Goal: Task Accomplishment & Management: Manage account settings

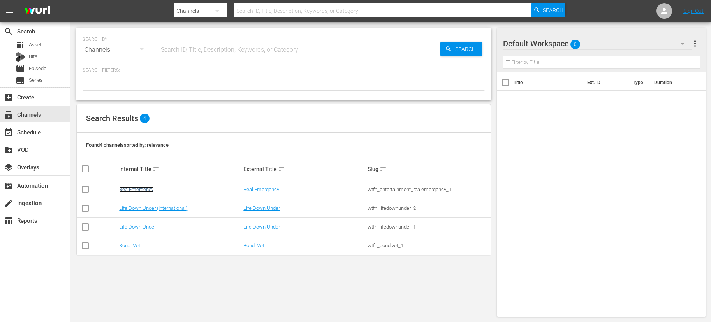
click at [129, 191] on link "RealEmergency" at bounding box center [136, 190] width 35 height 6
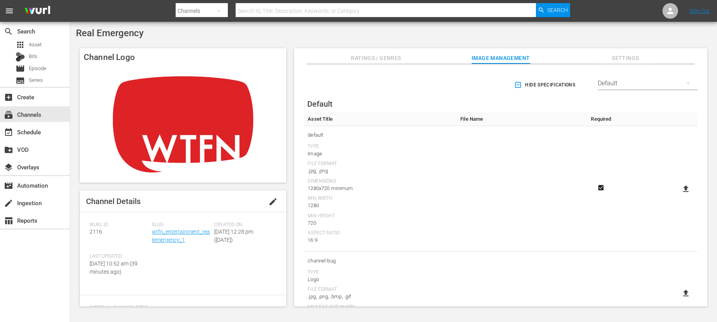
click at [687, 188] on icon at bounding box center [685, 188] width 9 height 9
click at [678, 195] on input "file" at bounding box center [678, 195] width 0 height 0
type input "C:\fakepath\Real Emergency.jpg"
click at [27, 134] on div "event_available Schedule" at bounding box center [22, 130] width 44 height 7
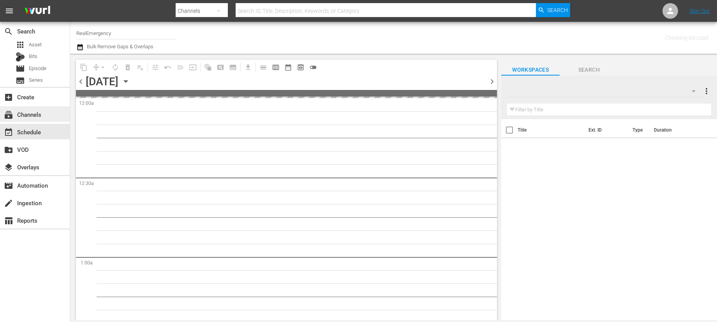
click at [26, 114] on div "subscriptions Channels" at bounding box center [22, 113] width 44 height 7
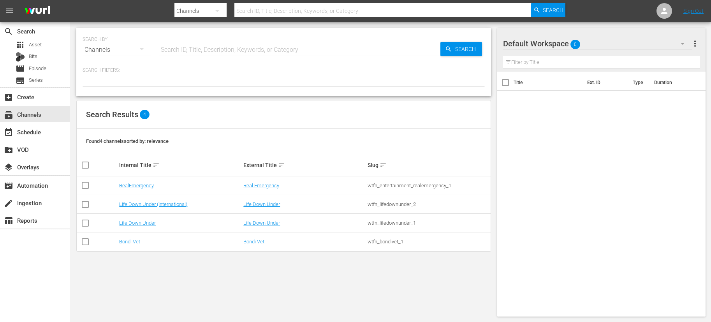
click at [130, 181] on td "RealEmergency" at bounding box center [180, 185] width 124 height 19
click at [130, 185] on link "RealEmergency" at bounding box center [136, 186] width 35 height 6
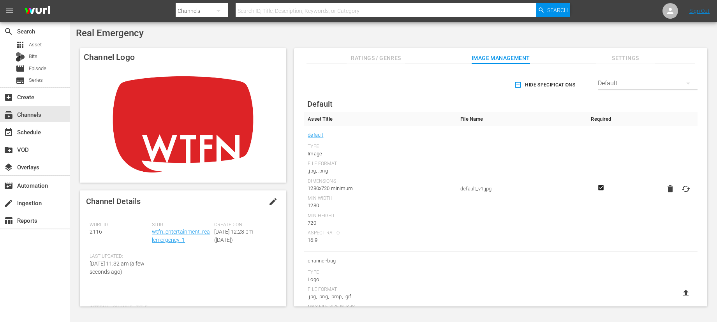
click at [686, 191] on icon at bounding box center [685, 188] width 9 height 9
click at [678, 195] on input "file" at bounding box center [678, 195] width 0 height 0
type input "C:\fakepath\Real Emergency.jpg"
click at [35, 131] on div "event_available Schedule" at bounding box center [22, 130] width 44 height 7
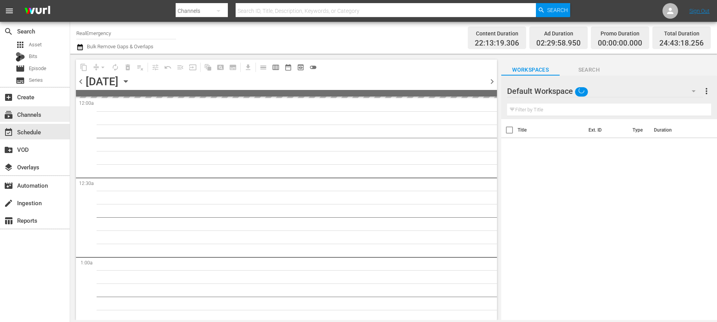
click at [34, 115] on div "subscriptions Channels" at bounding box center [22, 113] width 44 height 7
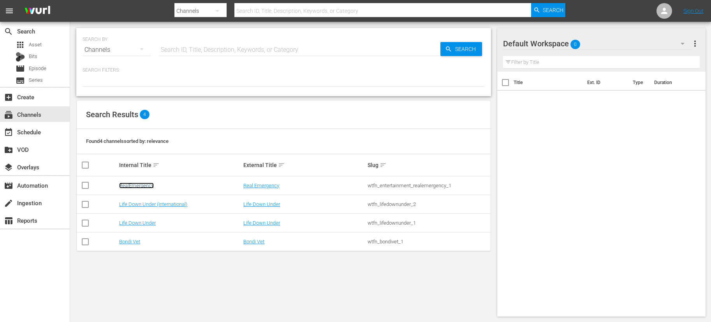
click at [134, 186] on link "RealEmergency" at bounding box center [136, 186] width 35 height 6
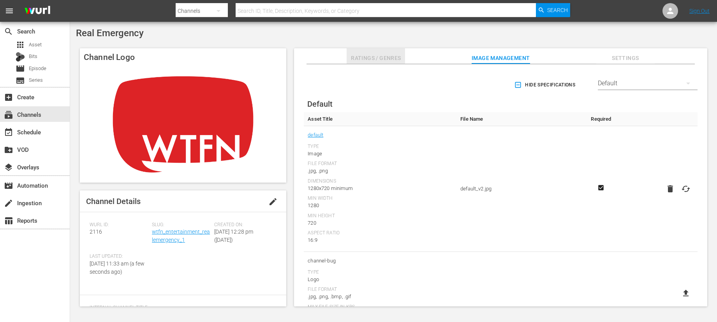
click at [396, 61] on span "Ratings / Genres" at bounding box center [376, 58] width 58 height 10
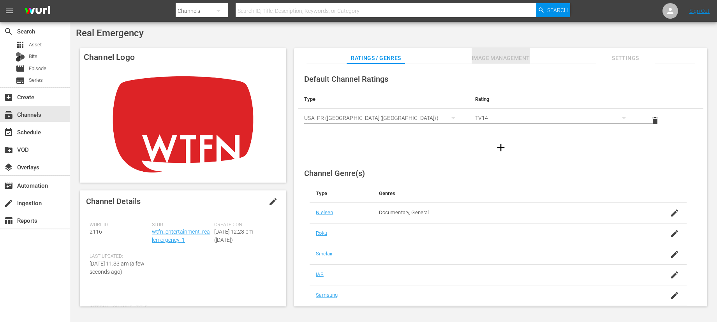
click at [509, 57] on span "Image Management" at bounding box center [501, 58] width 58 height 10
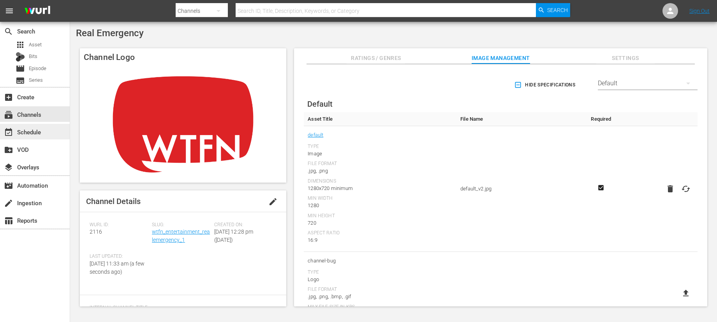
click at [27, 134] on div "event_available Schedule" at bounding box center [22, 130] width 44 height 7
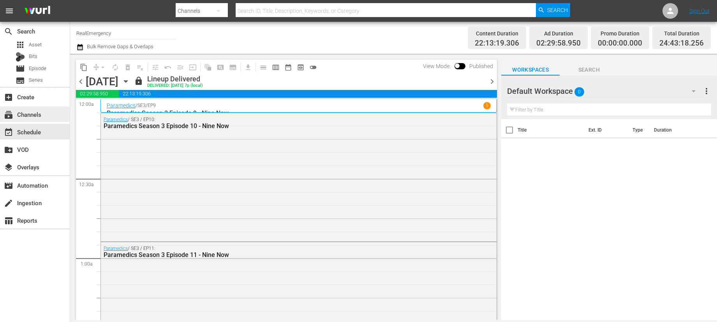
click at [28, 114] on div "subscriptions Channels" at bounding box center [22, 113] width 44 height 7
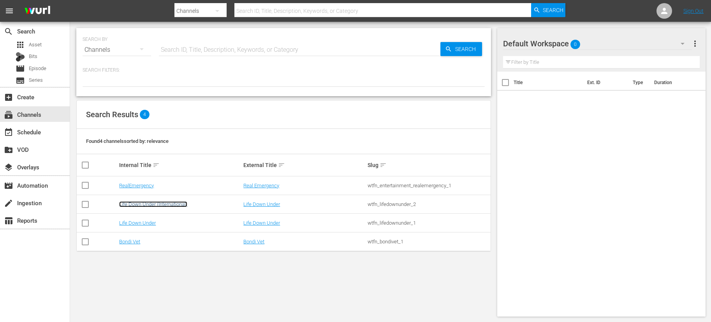
click at [134, 206] on link "Life Down Under (International)" at bounding box center [153, 204] width 68 height 6
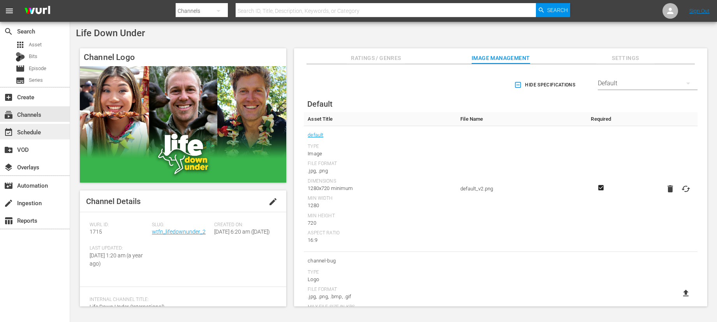
click at [31, 128] on div "event_available Schedule" at bounding box center [22, 130] width 44 height 7
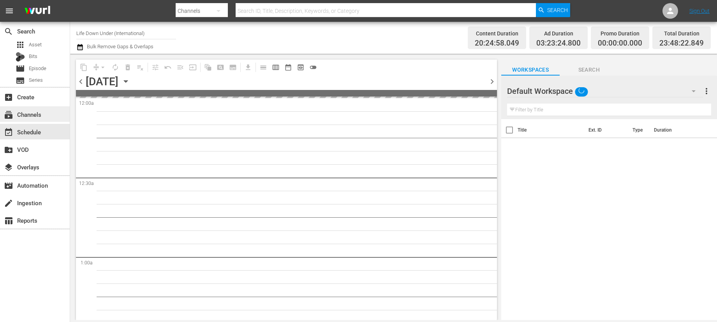
click at [35, 117] on div "subscriptions Channels" at bounding box center [22, 113] width 44 height 7
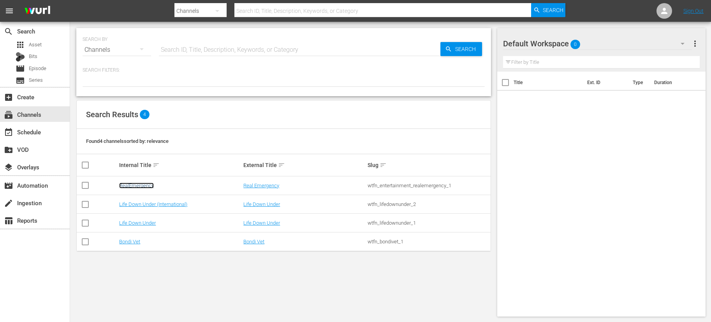
click at [131, 185] on link "RealEmergency" at bounding box center [136, 186] width 35 height 6
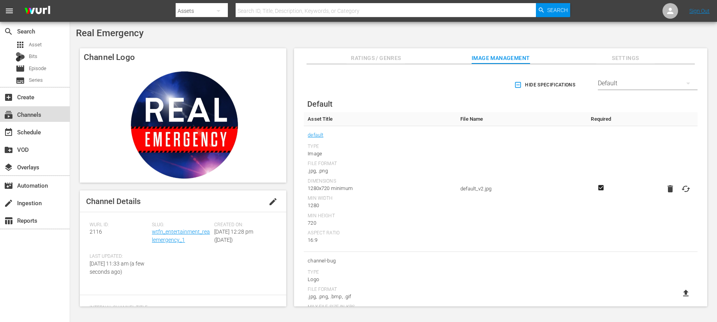
click at [27, 114] on div "subscriptions Channels" at bounding box center [22, 113] width 44 height 7
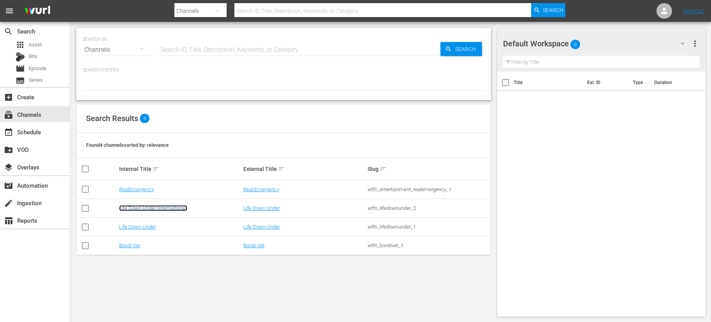
click at [134, 207] on link "Life Down Under (International)" at bounding box center [153, 208] width 68 height 6
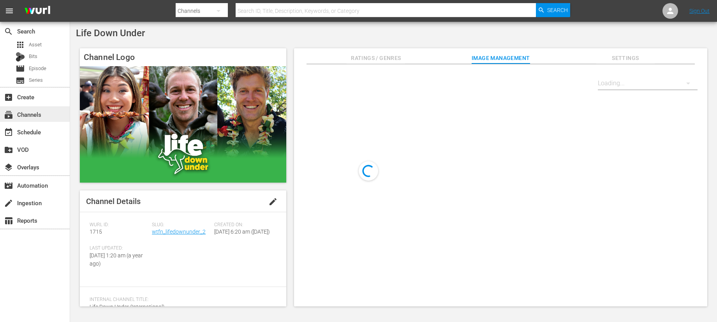
click at [18, 115] on div "subscriptions Channels" at bounding box center [22, 113] width 44 height 7
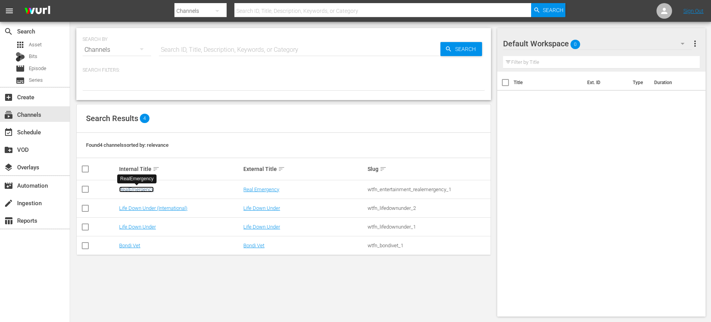
click at [136, 188] on link "RealEmergency" at bounding box center [136, 190] width 35 height 6
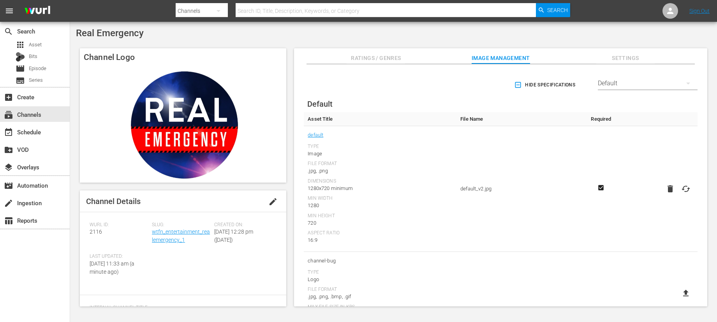
click at [544, 84] on span "Hide Specifications" at bounding box center [546, 85] width 60 height 8
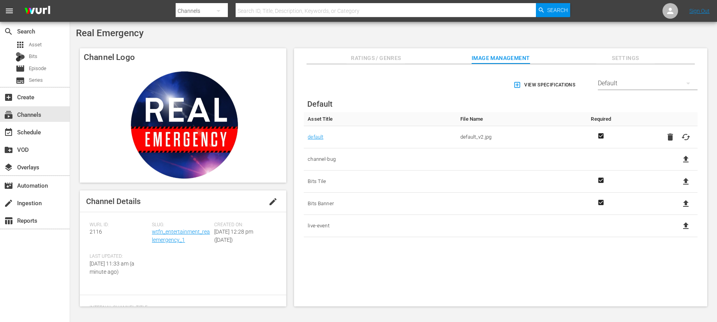
click at [544, 84] on span "View Specifications" at bounding box center [545, 85] width 60 height 8
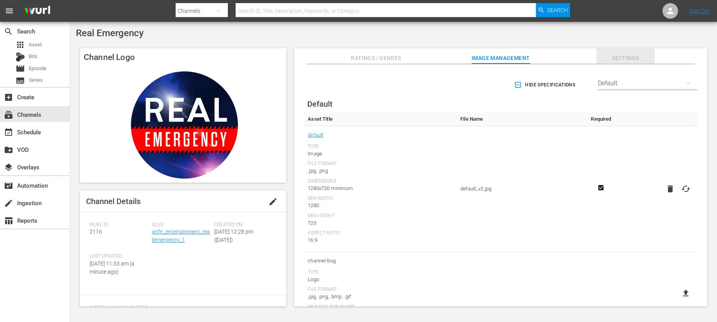
click at [617, 53] on span "Settings" at bounding box center [625, 58] width 58 height 10
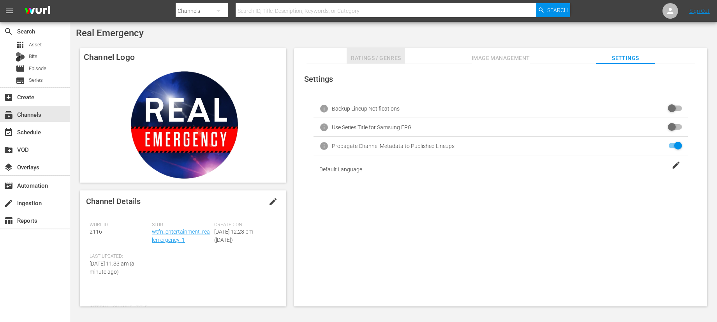
click at [377, 62] on span "Ratings / Genres" at bounding box center [376, 58] width 58 height 10
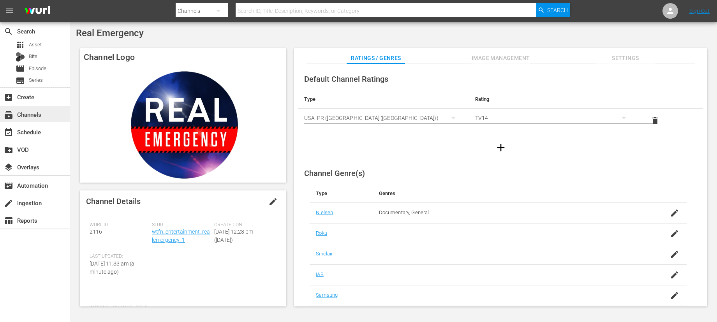
click at [34, 117] on div "subscriptions Channels" at bounding box center [22, 113] width 44 height 7
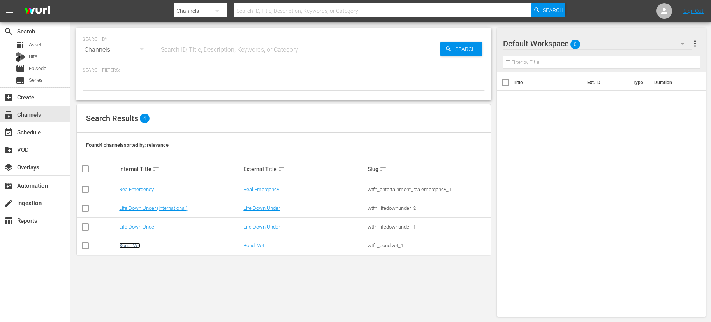
click at [130, 246] on link "Bondi Vet" at bounding box center [129, 246] width 21 height 6
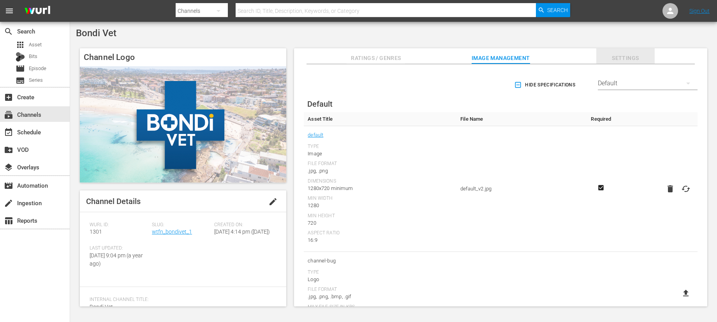
click at [640, 55] on span "Settings" at bounding box center [625, 58] width 58 height 10
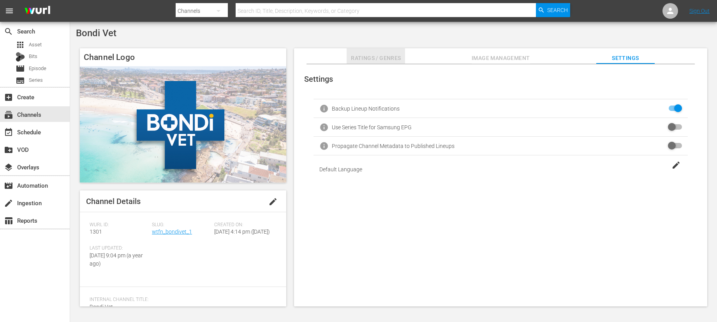
click at [374, 60] on span "Ratings / Genres" at bounding box center [376, 58] width 58 height 10
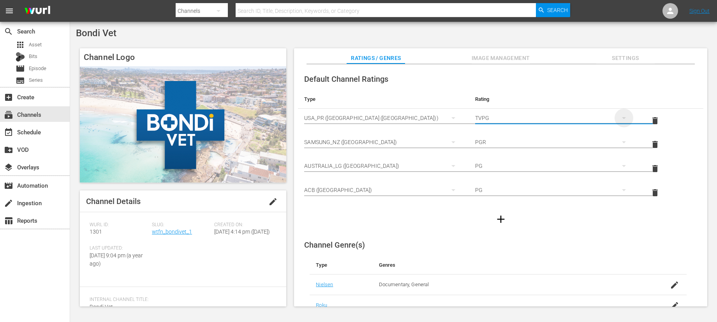
click at [622, 118] on icon "simple table" at bounding box center [624, 118] width 4 height 2
click at [651, 94] on div "TVY TVY7 TVG TVPG TV14 TVMA" at bounding box center [358, 161] width 717 height 322
click at [625, 118] on icon "simple table" at bounding box center [623, 117] width 9 height 9
click at [640, 90] on div "TVY TVY7 TVG TVPG TV14 TVMA" at bounding box center [358, 161] width 717 height 322
click at [26, 116] on div "subscriptions Channels" at bounding box center [22, 113] width 44 height 7
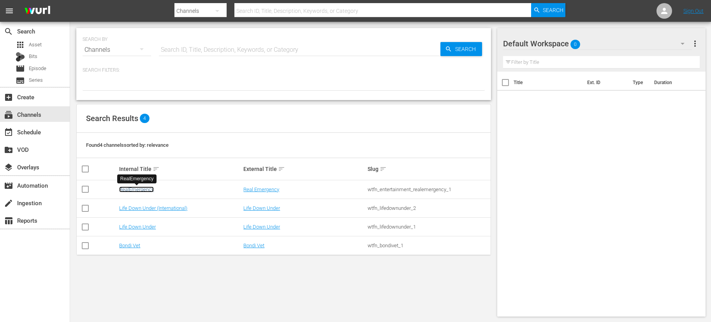
click at [150, 191] on link "RealEmergency" at bounding box center [136, 190] width 35 height 6
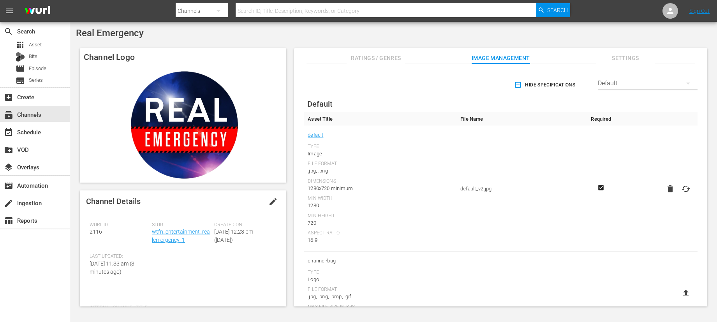
click at [374, 53] on span "Ratings / Genres" at bounding box center [376, 58] width 58 height 10
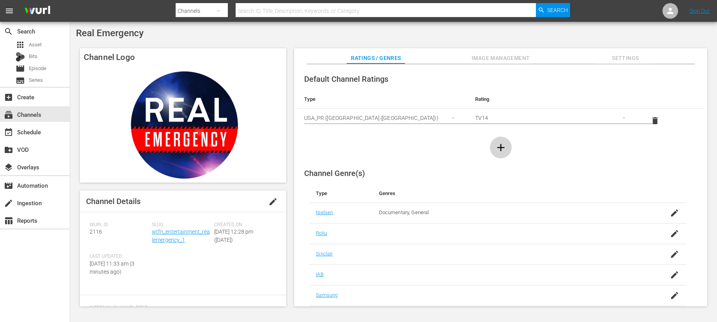
click at [500, 146] on icon "button" at bounding box center [500, 147] width 7 height 7
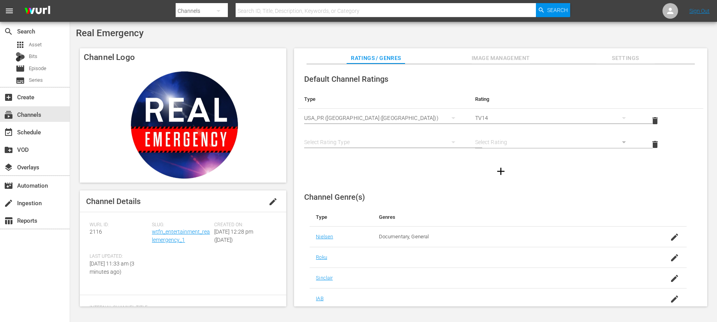
click at [350, 141] on div "simple table" at bounding box center [383, 142] width 158 height 22
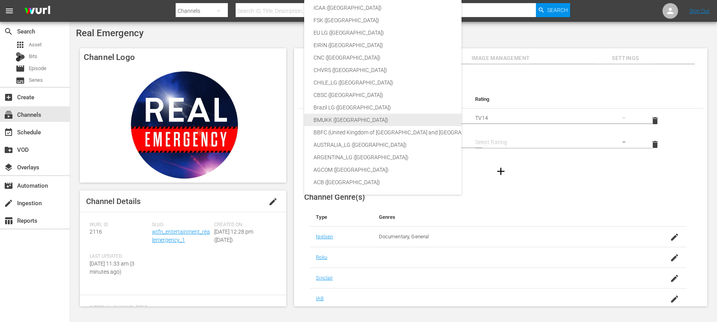
scroll to position [123, 0]
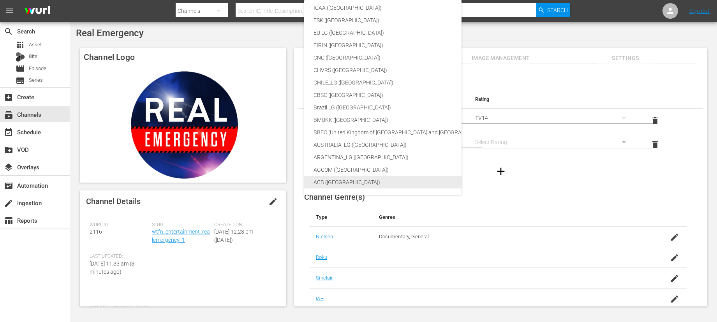
click at [331, 178] on div "ACB (Australia)" at bounding box center [408, 182] width 191 height 12
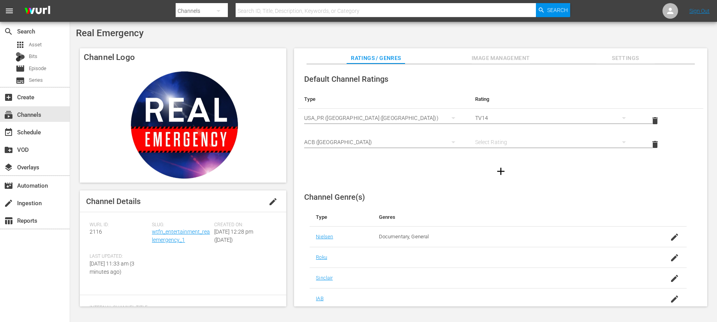
click at [497, 142] on div "simple table" at bounding box center [554, 142] width 158 height 22
click at [495, 169] on div "M" at bounding box center [552, 170] width 139 height 12
click at [30, 97] on div "add_box Create" at bounding box center [22, 95] width 44 height 7
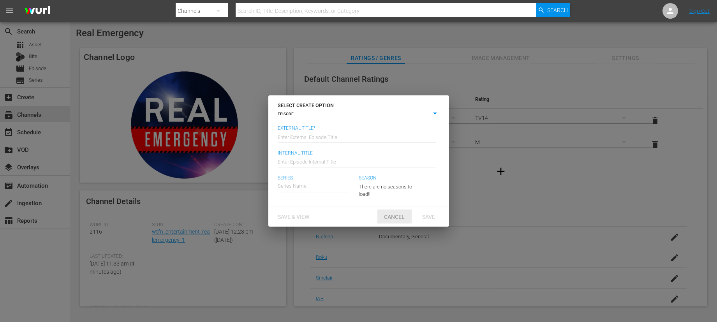
click at [397, 219] on span "Cancel" at bounding box center [394, 217] width 33 height 6
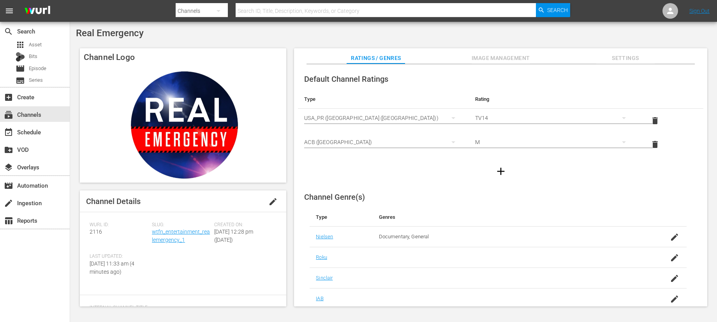
click at [13, 14] on span "menu" at bounding box center [9, 10] width 9 height 9
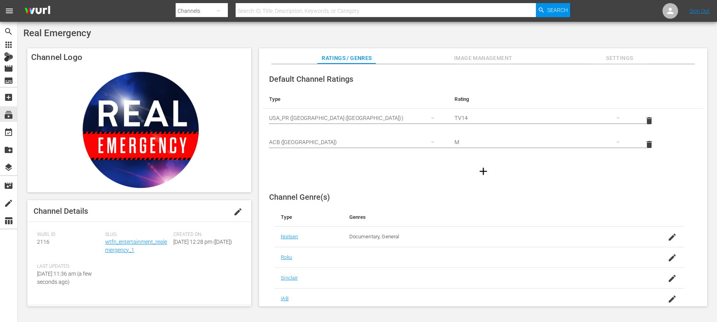
click at [13, 13] on span "menu" at bounding box center [9, 10] width 9 height 9
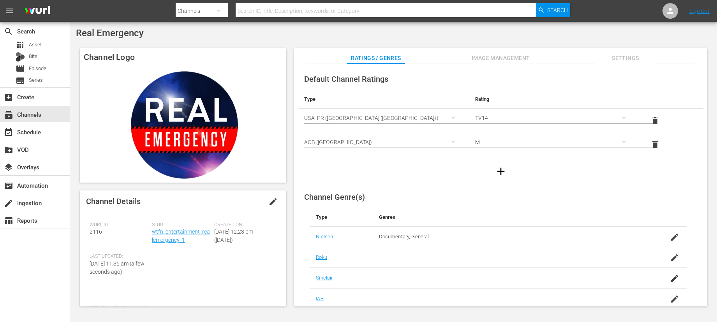
click at [13, 13] on span "menu" at bounding box center [9, 10] width 9 height 9
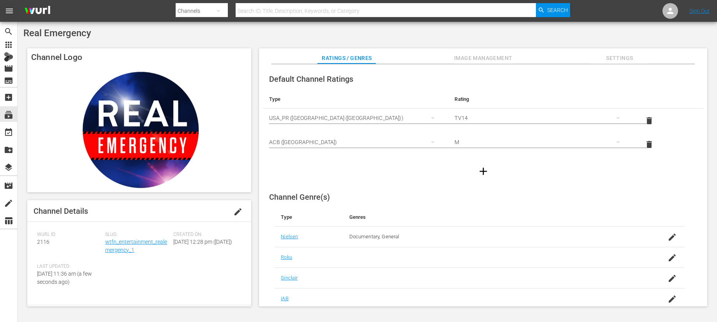
click at [13, 13] on span "menu" at bounding box center [9, 10] width 9 height 9
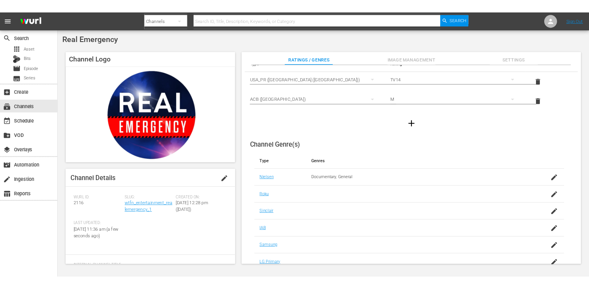
scroll to position [0, 0]
